Goal: Communication & Community: Answer question/provide support

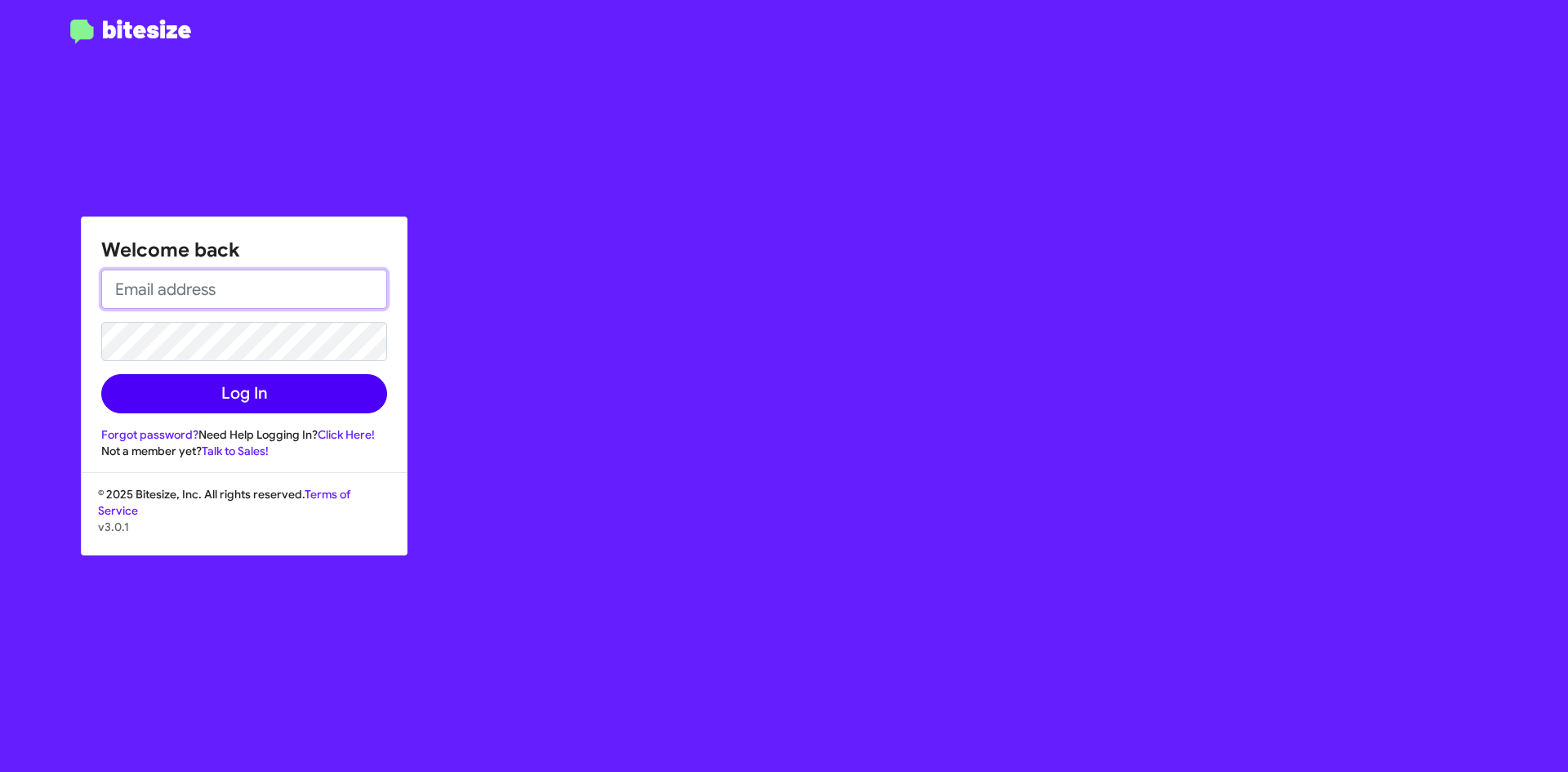
type input "[EMAIL_ADDRESS][DOMAIN_NAME]"
click at [280, 394] on button "Log In" at bounding box center [244, 394] width 286 height 39
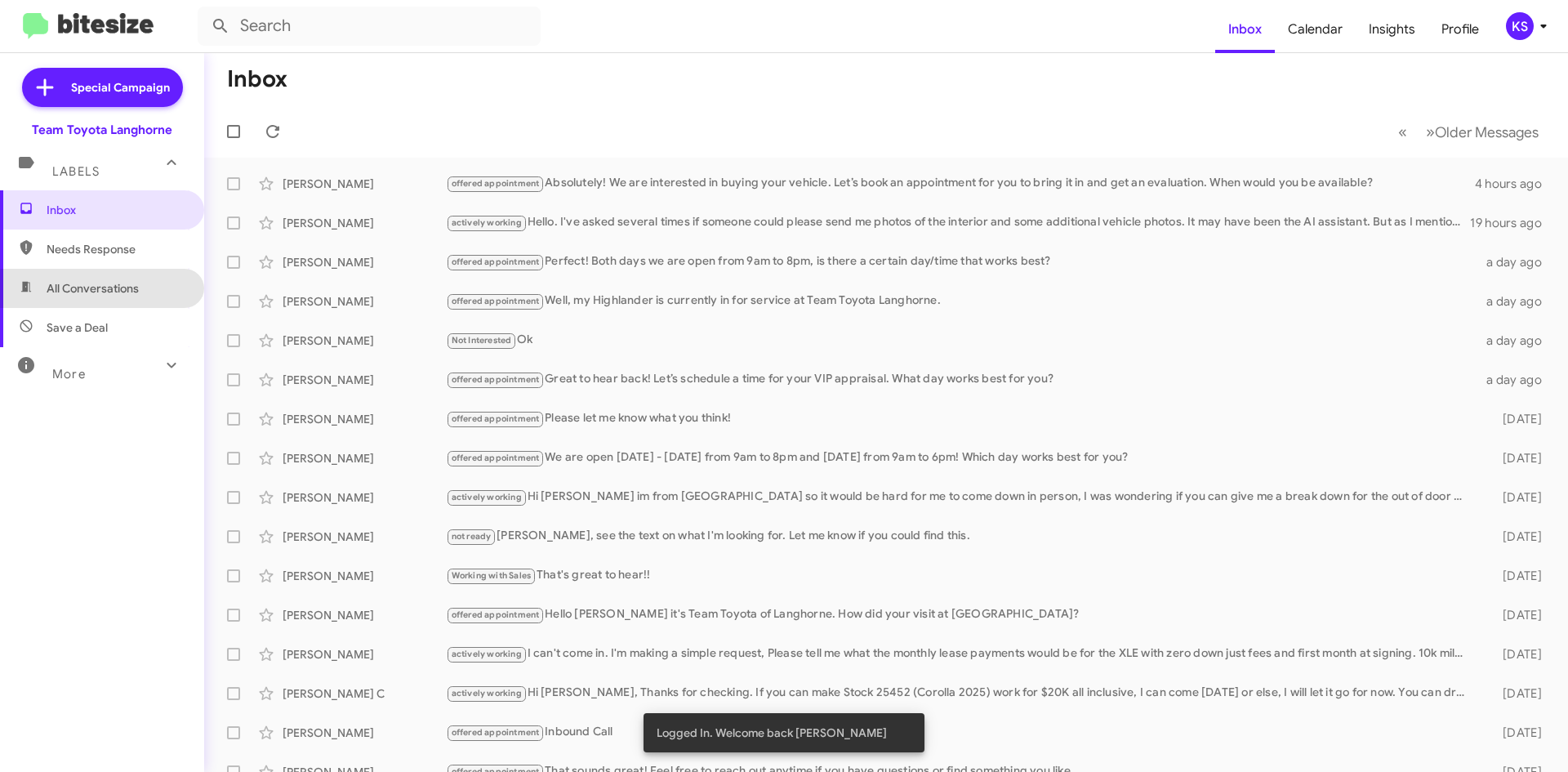
click at [103, 292] on span "All Conversations" at bounding box center [93, 288] width 93 height 16
type input "in:all-conversations"
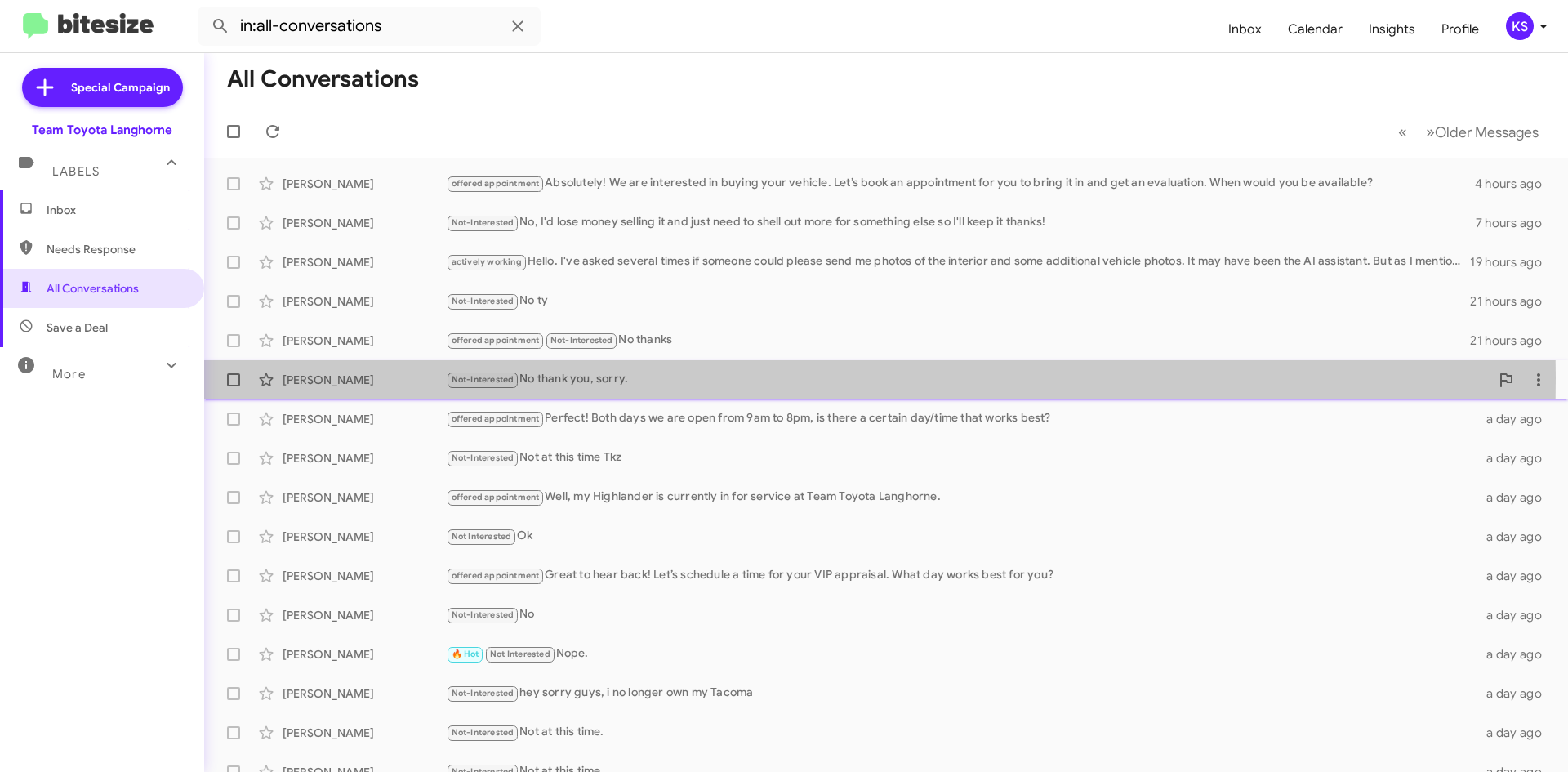
click at [362, 378] on div "[PERSON_NAME]" at bounding box center [363, 380] width 163 height 16
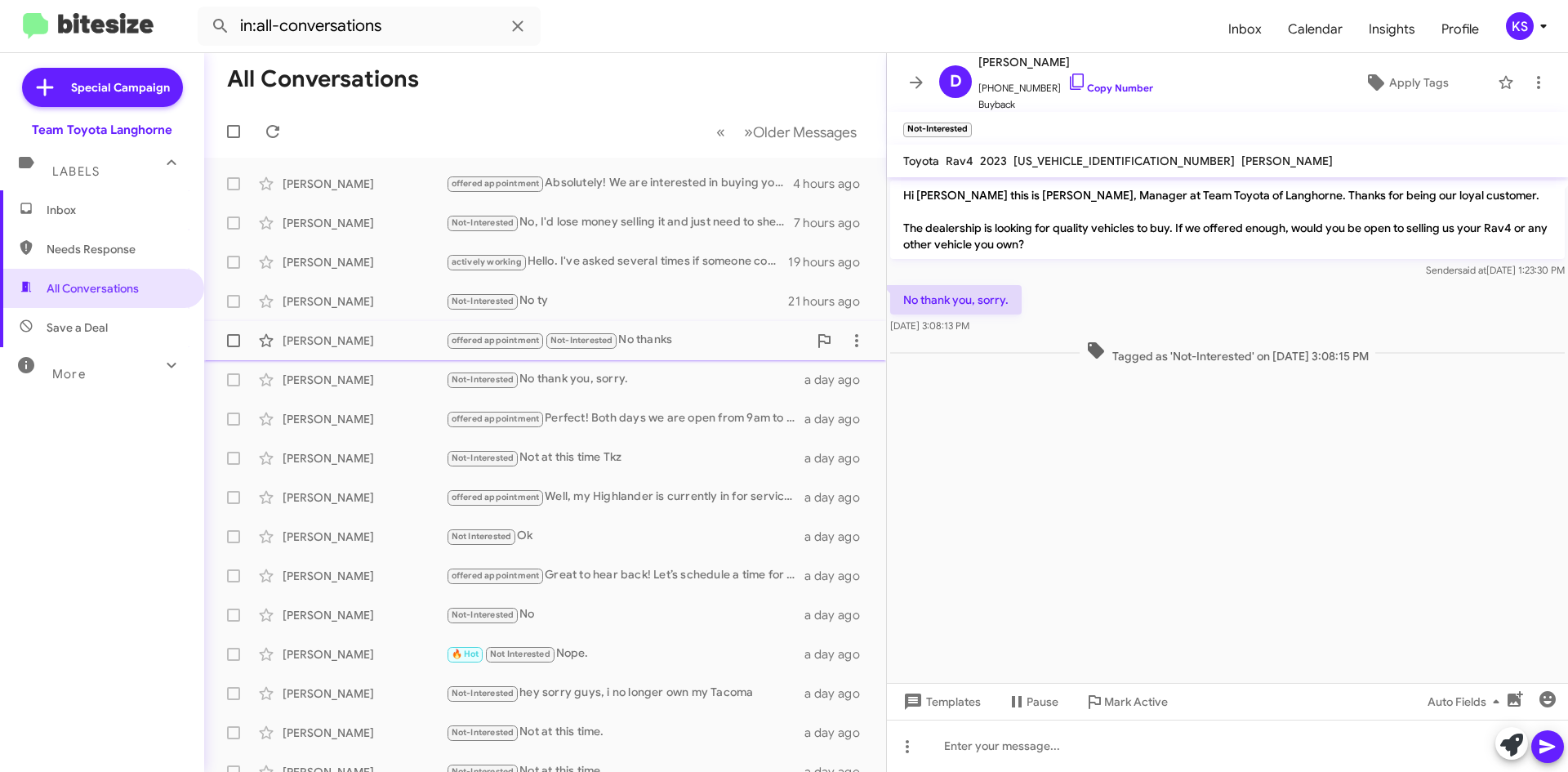
click at [353, 351] on div "[PERSON_NAME] offered appointment Not-Interested No thanks 21 hours ago" at bounding box center [545, 341] width 656 height 33
